Goal: Transaction & Acquisition: Purchase product/service

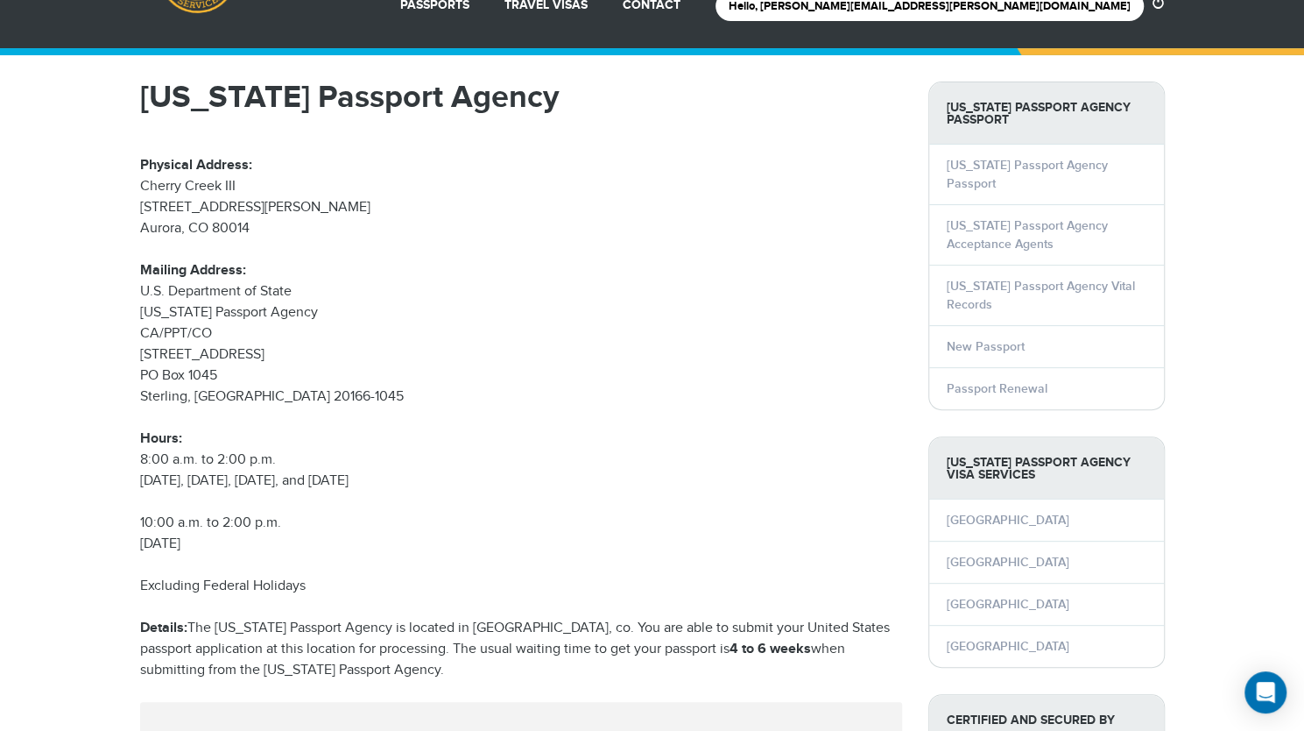
click at [616, 445] on p "Hours: 8:00 a.m. to 2:00 p.m. Monday, Tuesday, Wednesday, and Friday" at bounding box center [521, 459] width 762 height 63
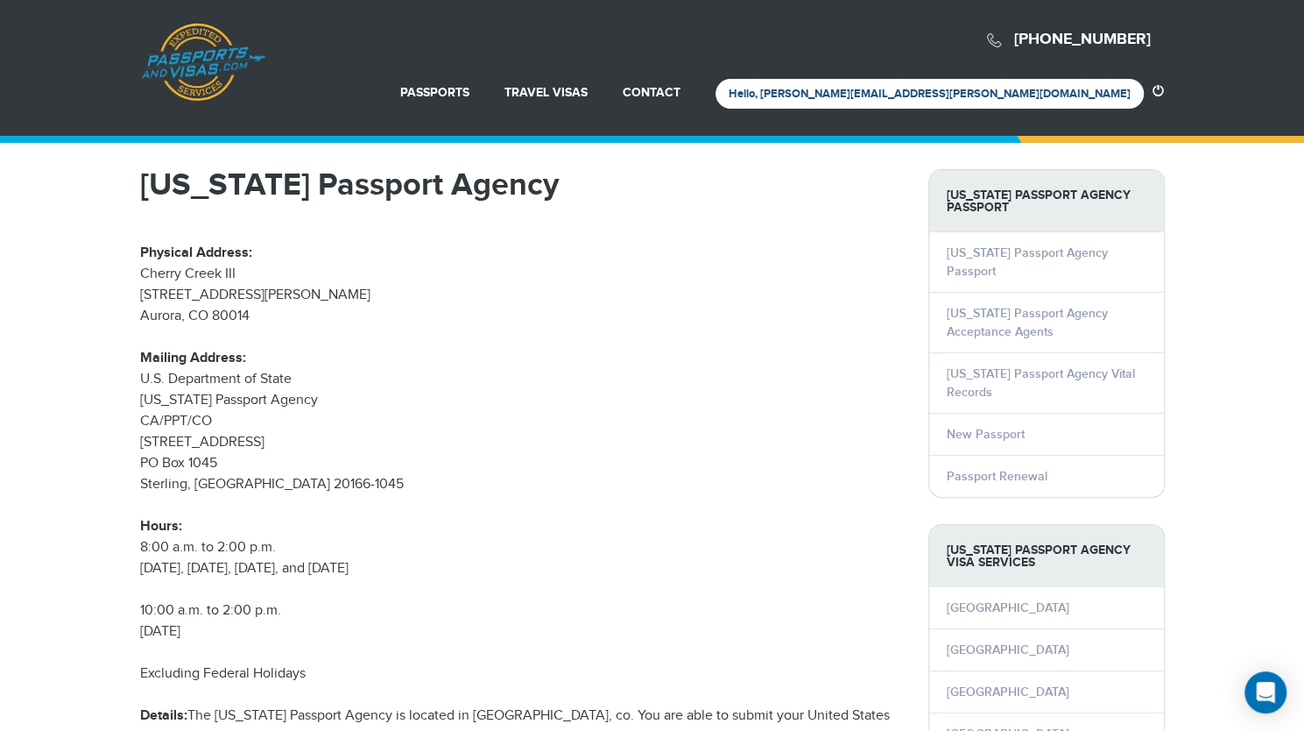
click at [993, 91] on link "Hello, kreider.matthew@gmail.com" at bounding box center [930, 94] width 402 height 14
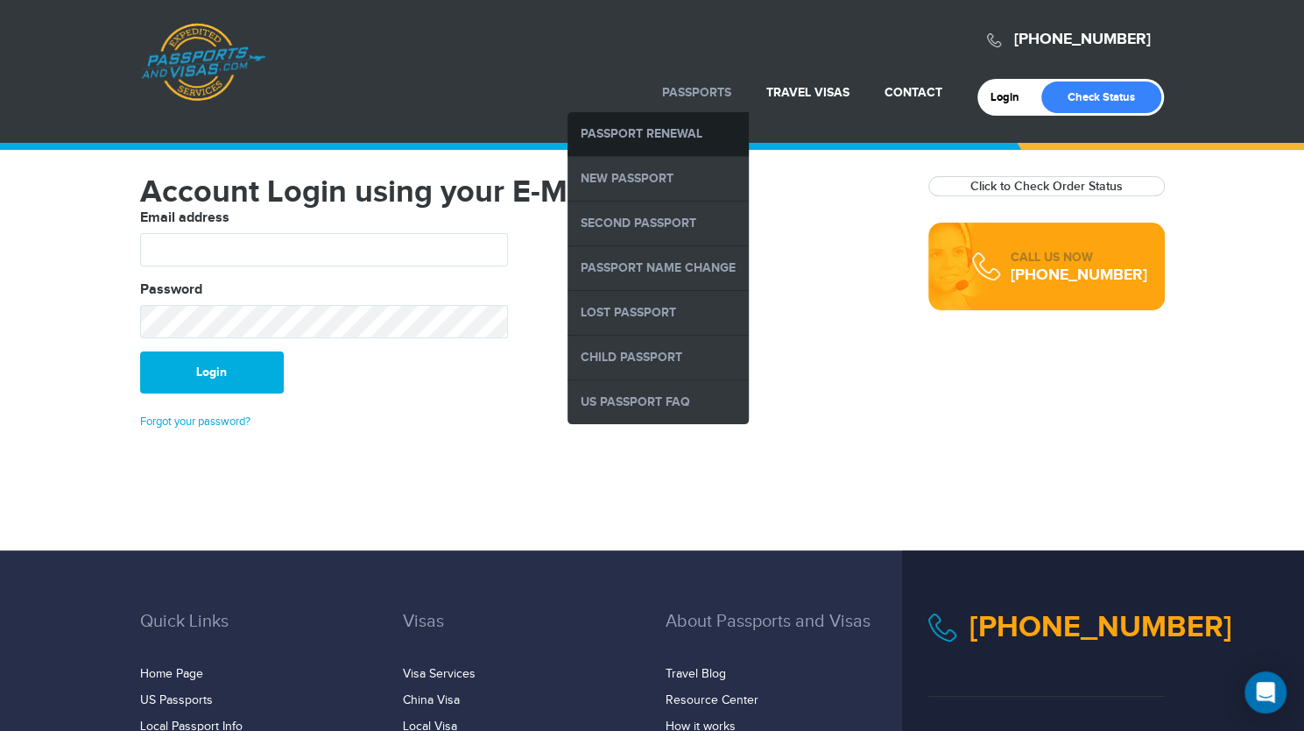
click at [713, 120] on link "Passport Renewal" at bounding box center [658, 134] width 181 height 44
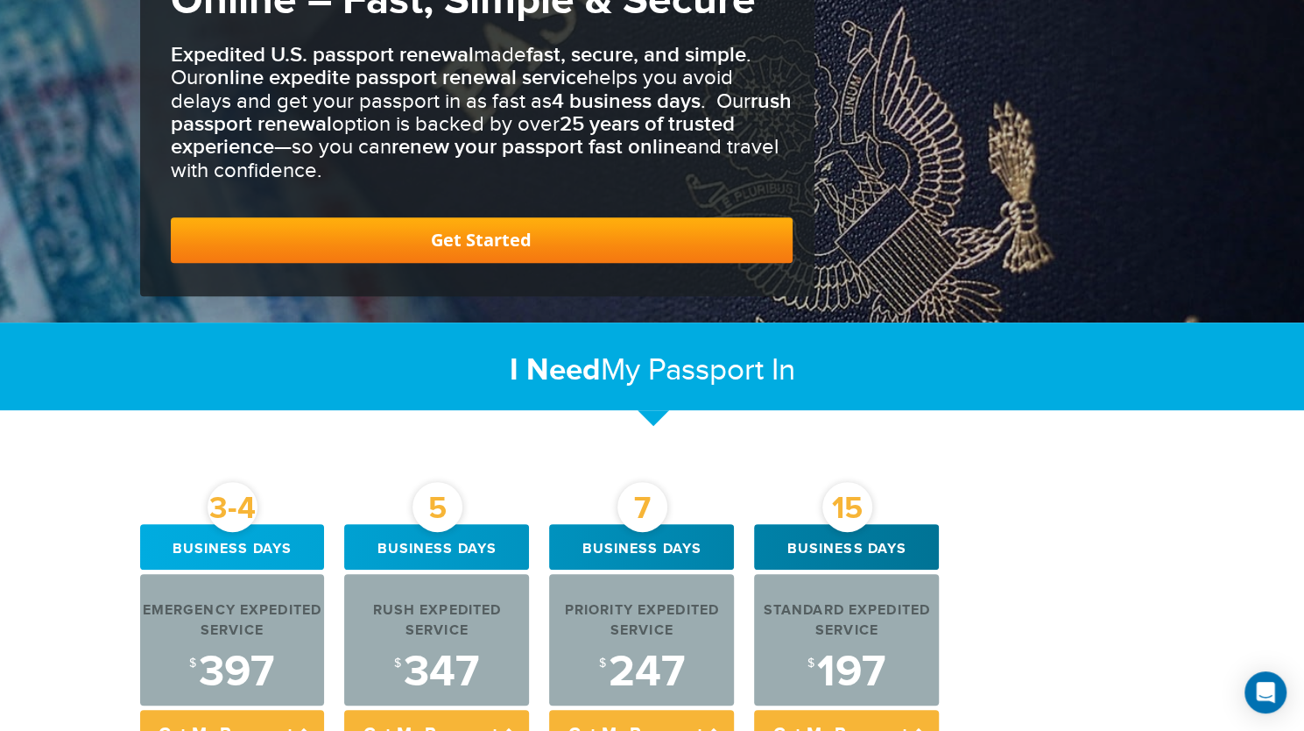
scroll to position [526, 0]
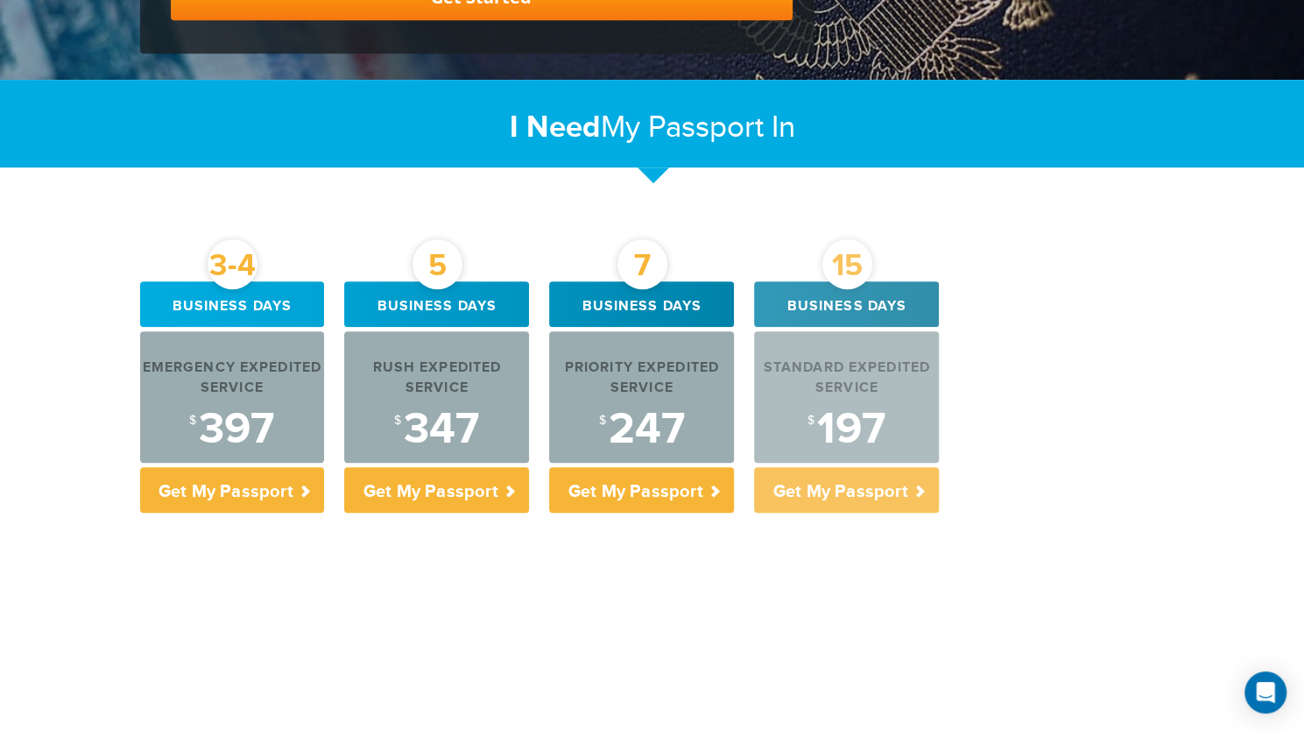
click at [895, 394] on div "Standard Expedited Service" at bounding box center [846, 378] width 185 height 40
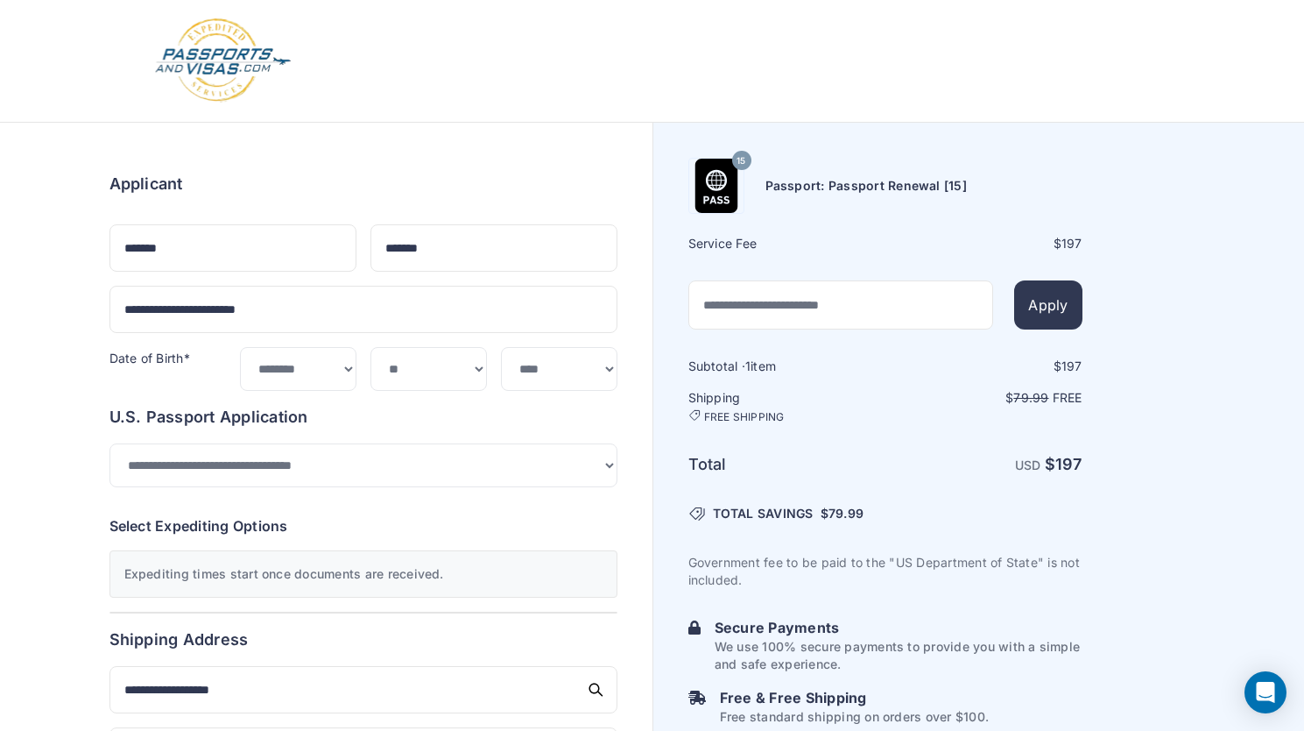
select select "**"
